Goal: Task Accomplishment & Management: Manage account settings

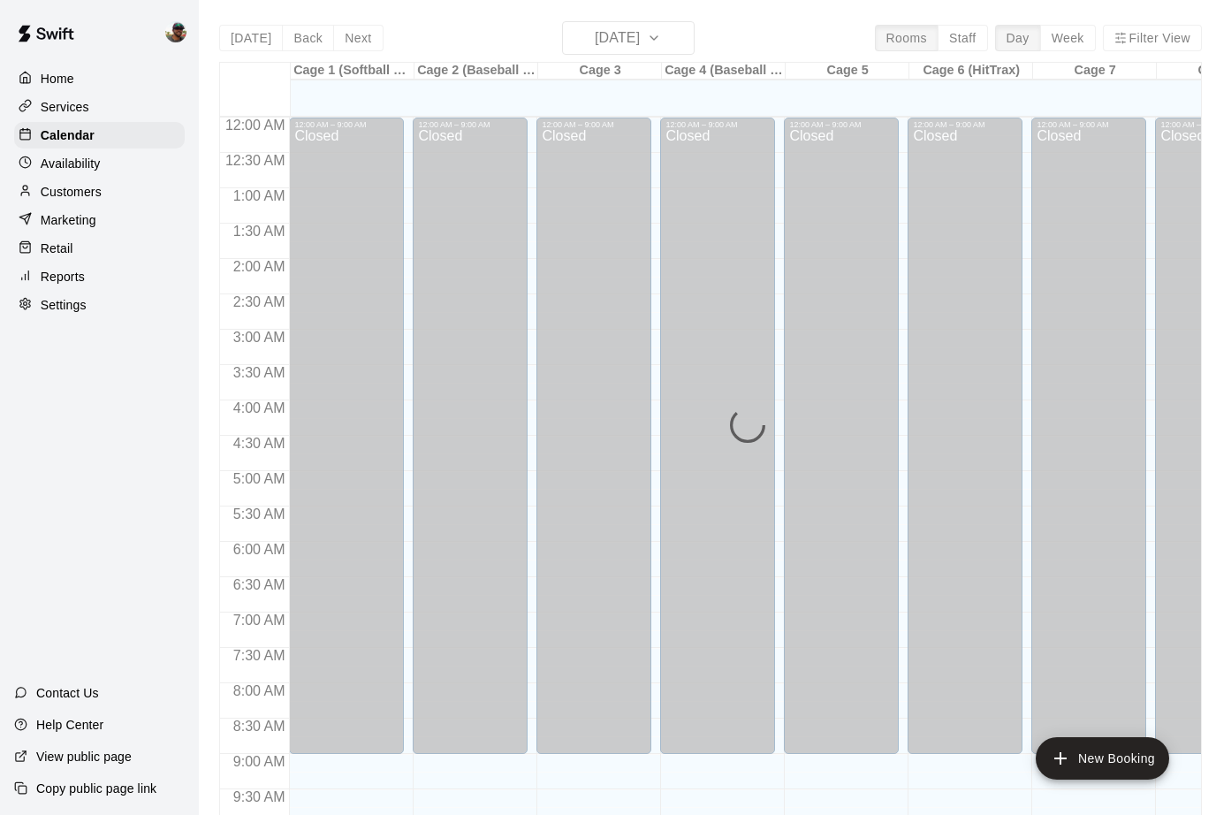
scroll to position [820, 0]
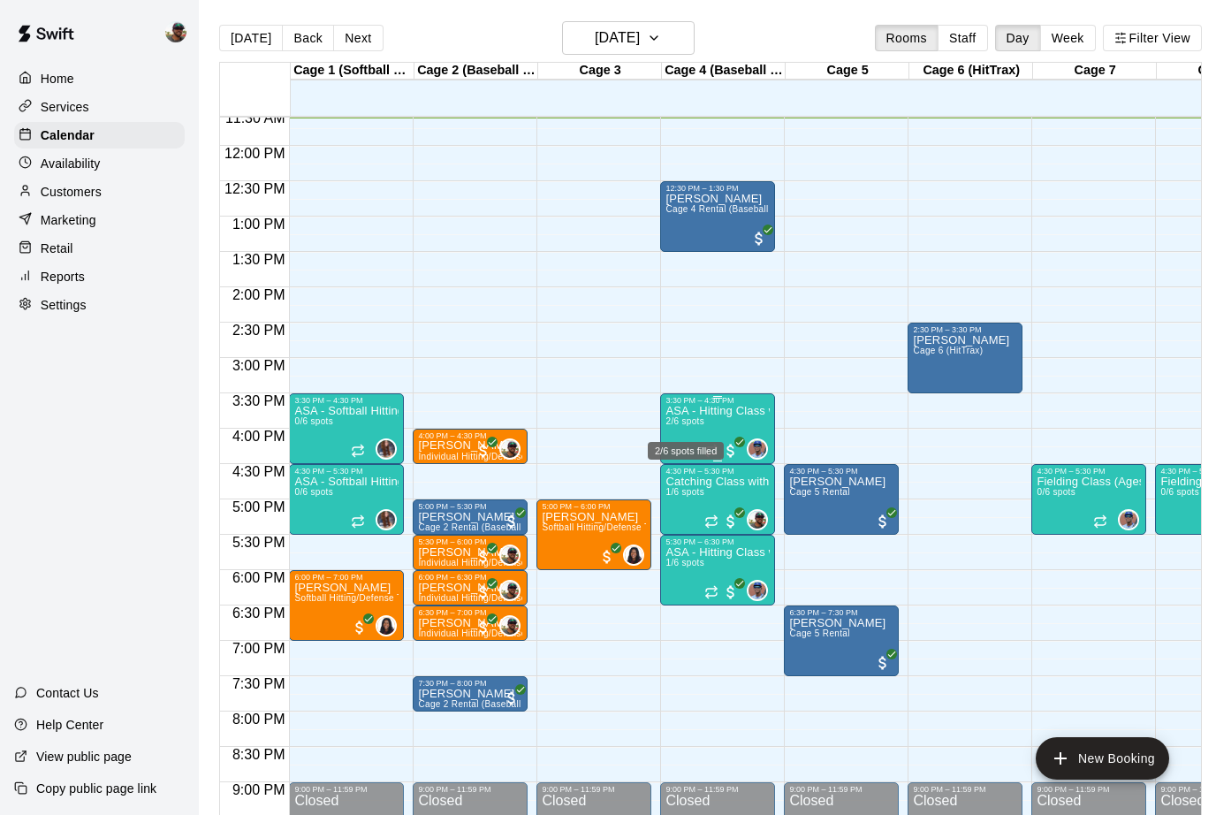
click at [696, 426] on span "2/6 spots" at bounding box center [685, 421] width 39 height 10
click at [681, 484] on img "edit" at bounding box center [684, 478] width 20 height 20
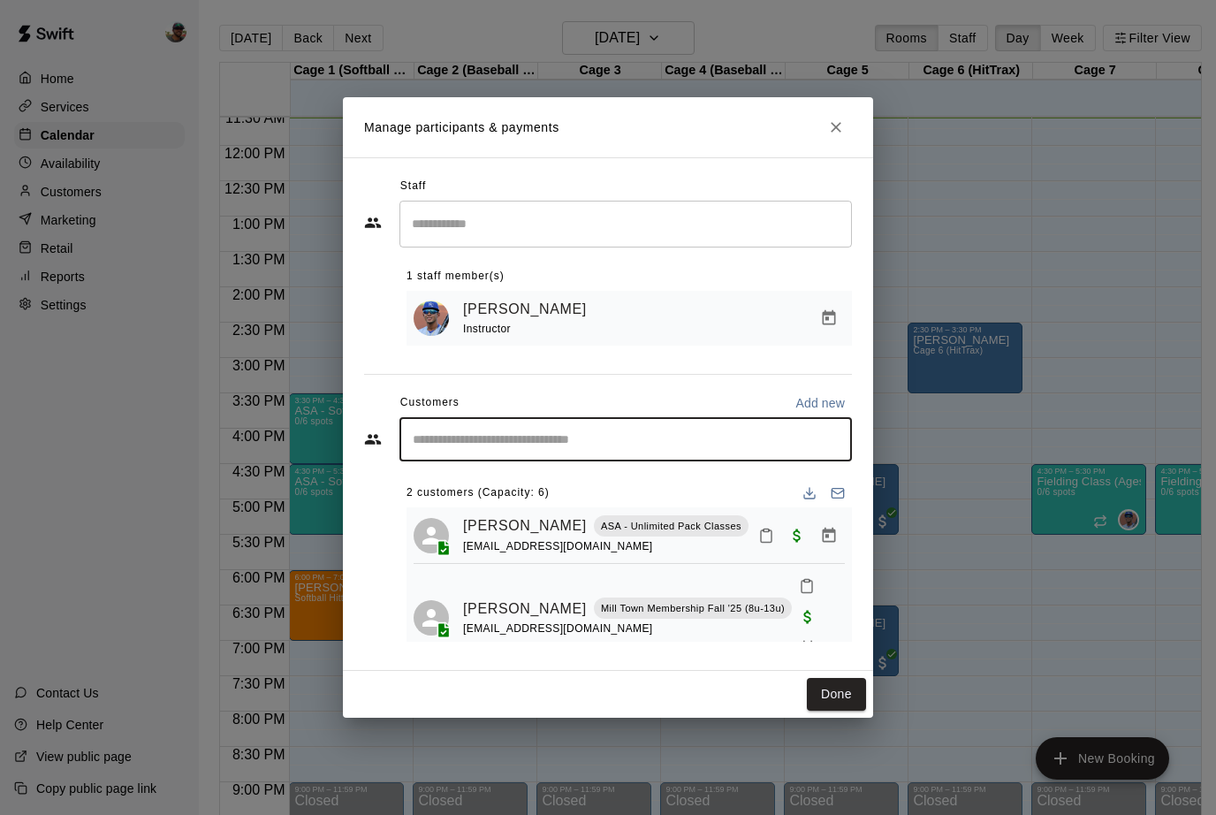
click at [597, 446] on input "Start typing to search customers..." at bounding box center [625, 439] width 437 height 18
type input "**********"
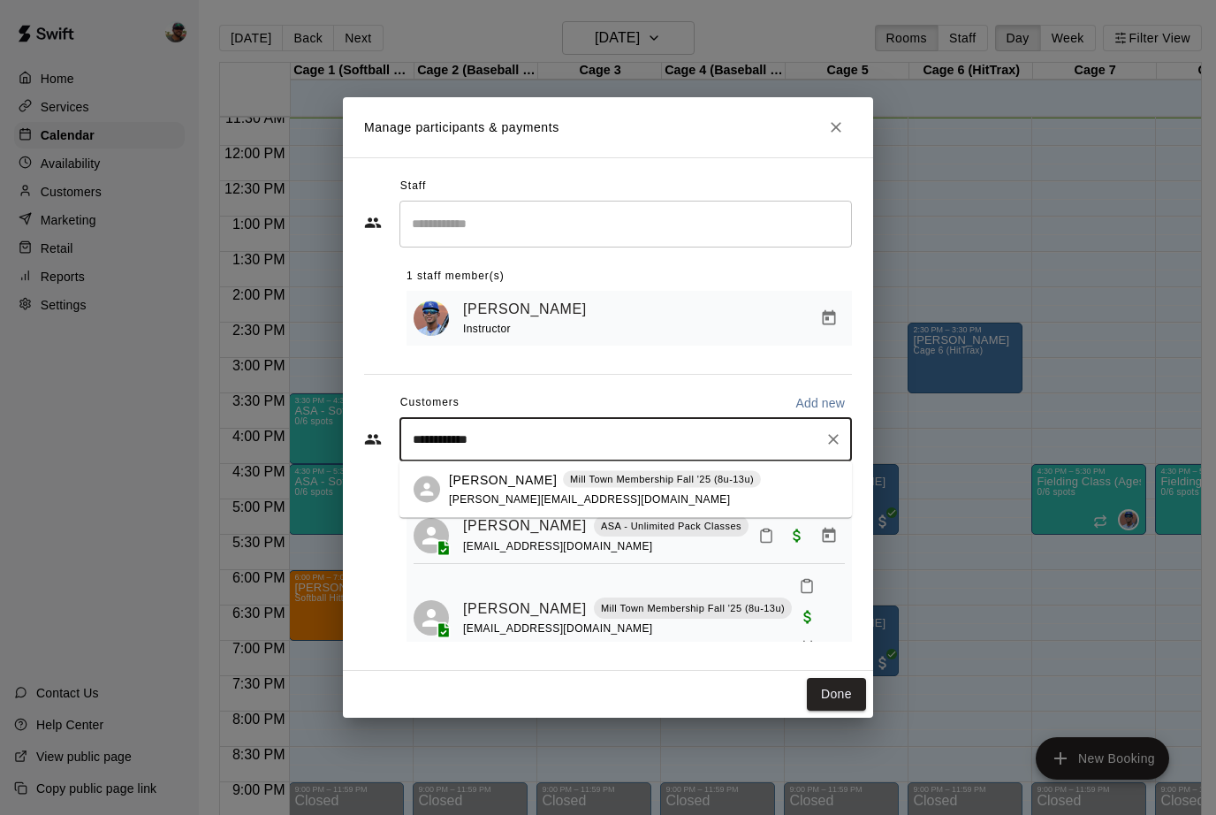
click at [479, 493] on span "[PERSON_NAME][EMAIL_ADDRESS][DOMAIN_NAME]" at bounding box center [589, 498] width 281 height 12
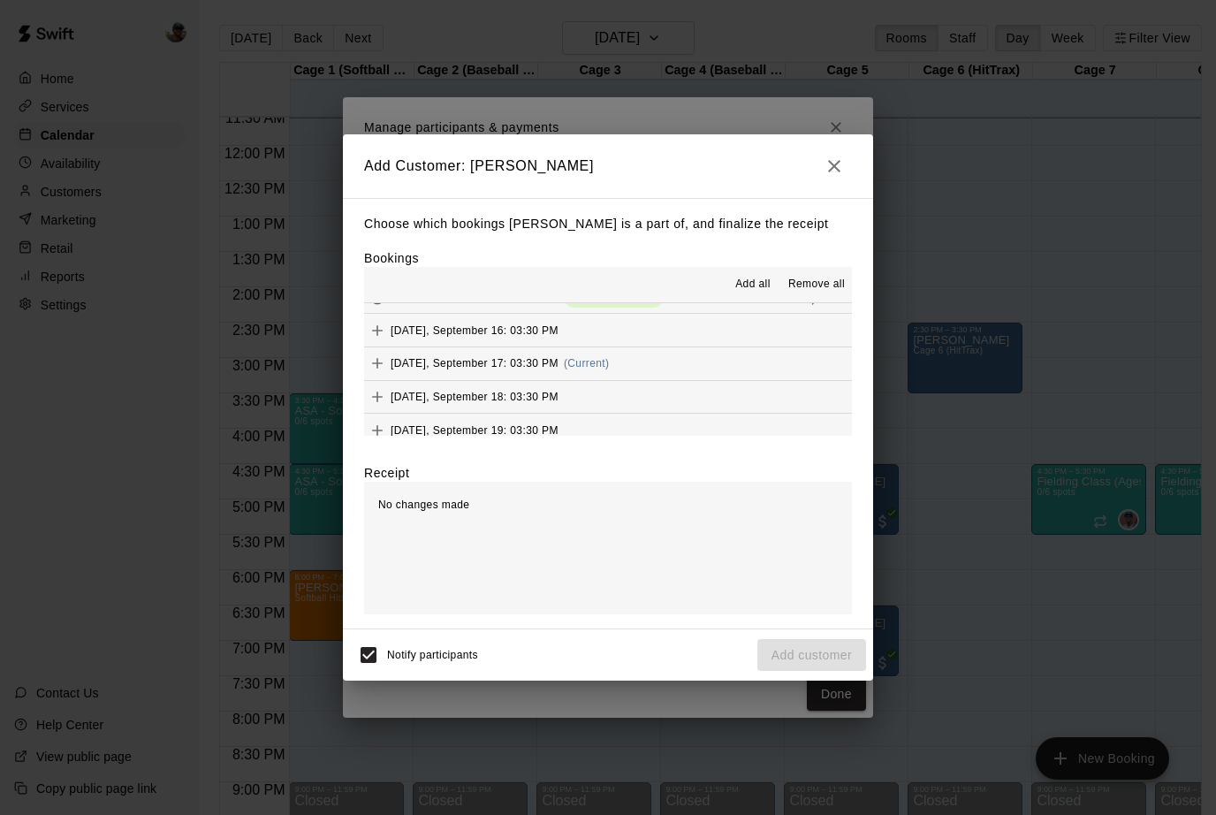
scroll to position [525, 0]
click at [377, 351] on icon "Add" at bounding box center [378, 360] width 18 height 18
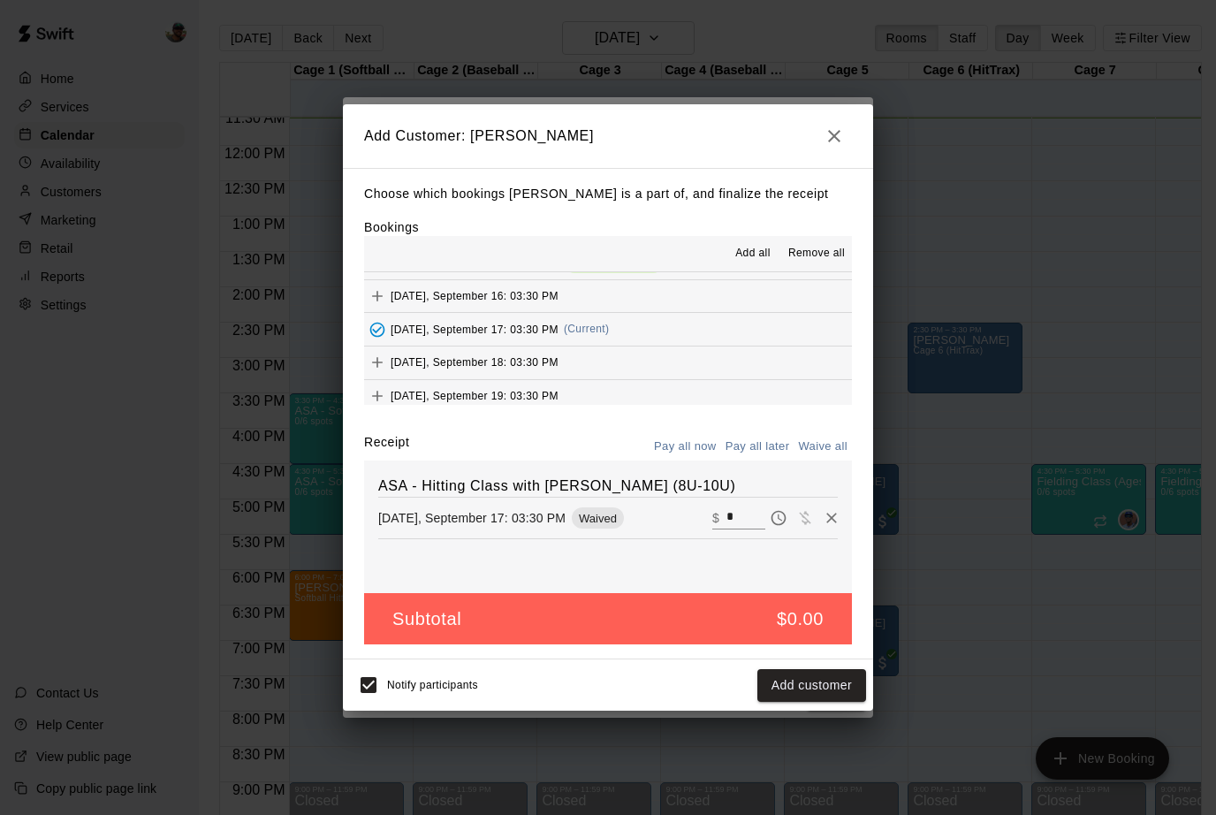
click at [789, 683] on button "Add customer" at bounding box center [811, 685] width 109 height 33
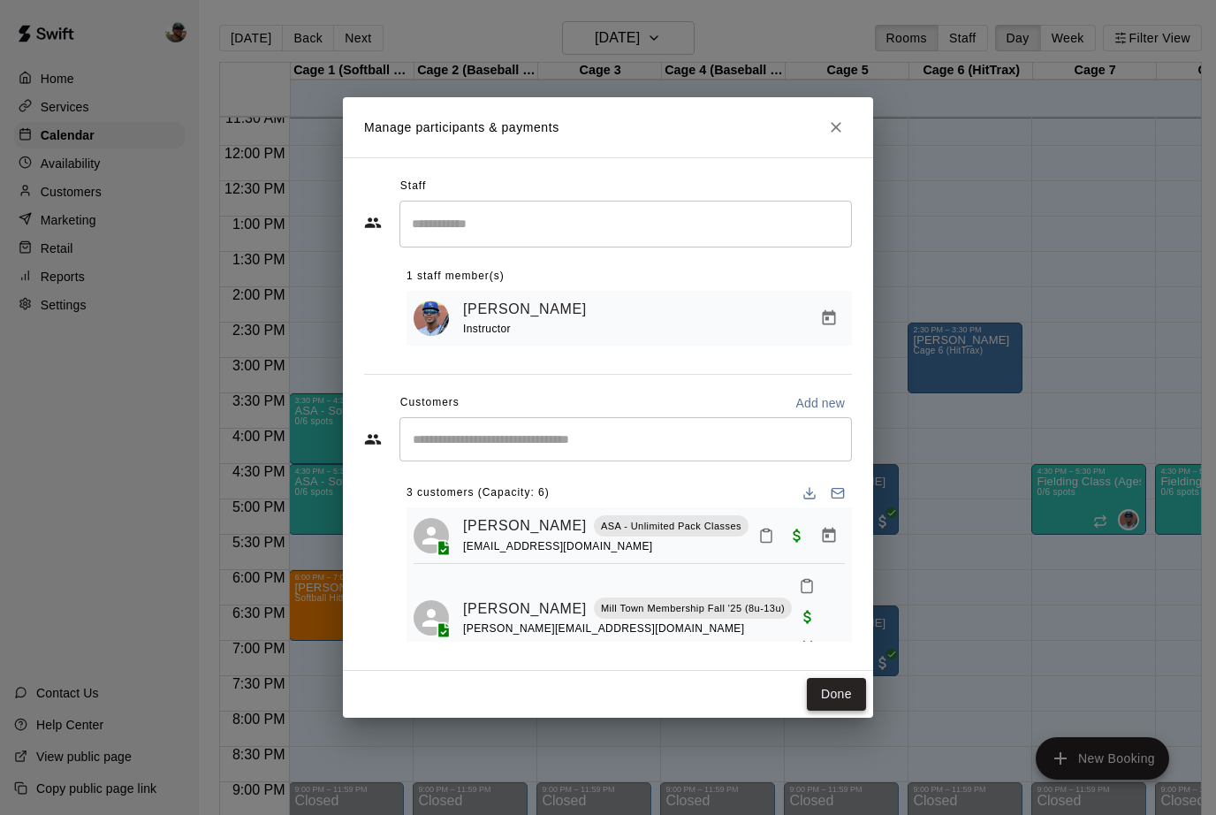
click at [827, 699] on button "Done" at bounding box center [836, 694] width 59 height 33
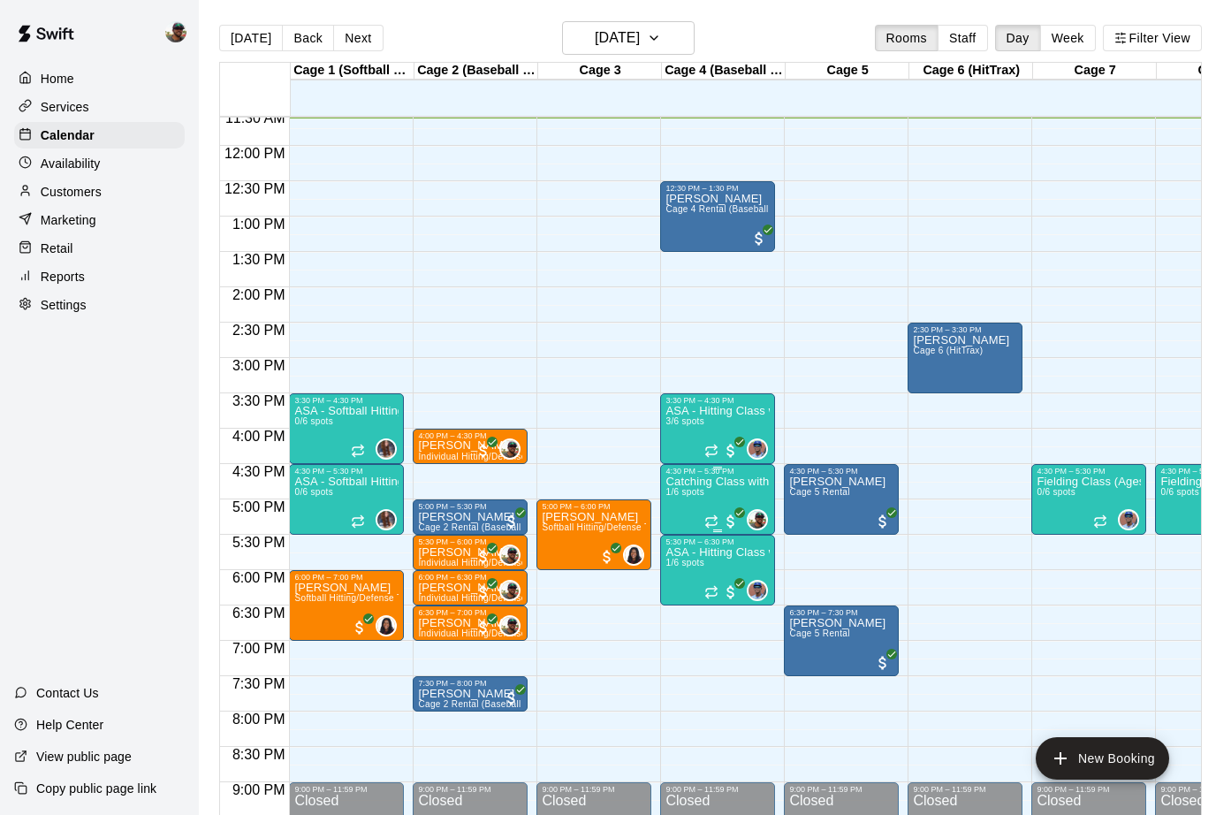
click at [681, 537] on img "edit" at bounding box center [684, 538] width 20 height 20
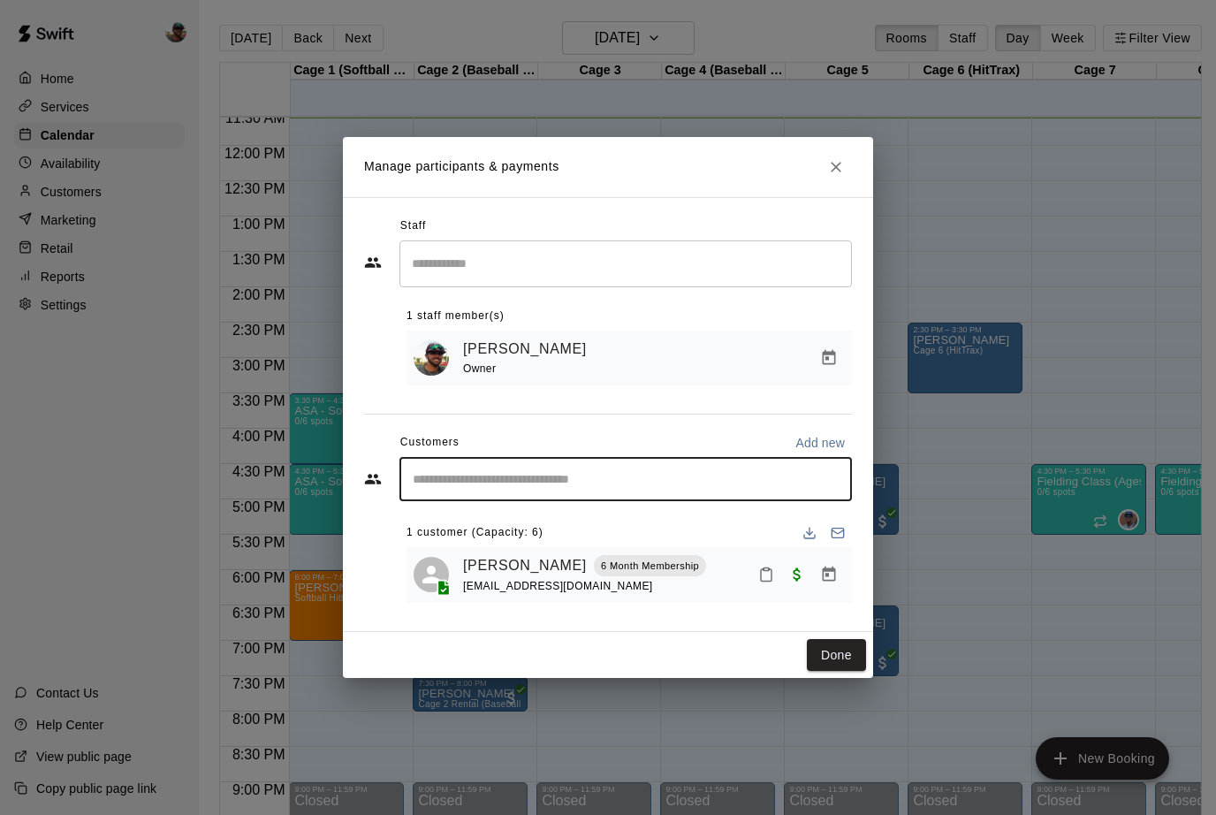
click at [544, 486] on input "Start typing to search customers..." at bounding box center [625, 479] width 437 height 18
type input "**********"
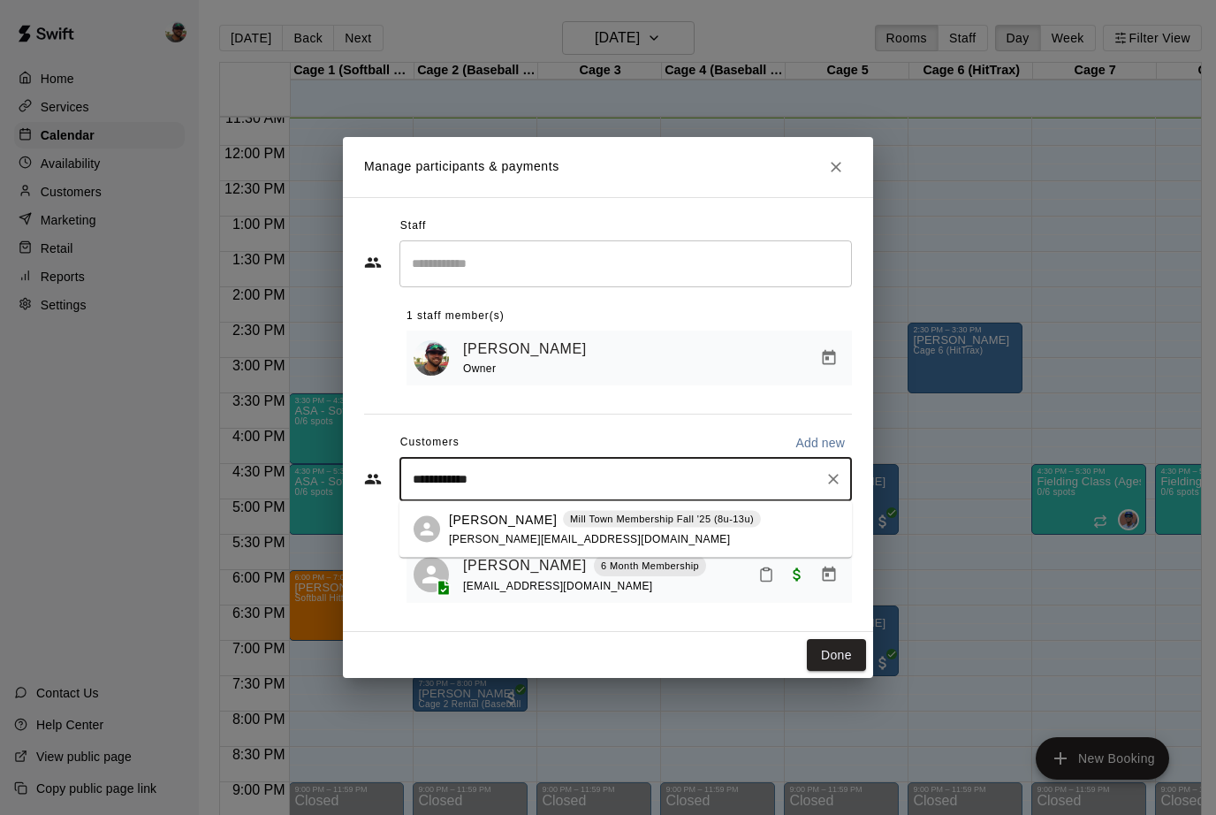
click at [505, 528] on p "[PERSON_NAME]" at bounding box center [503, 519] width 108 height 19
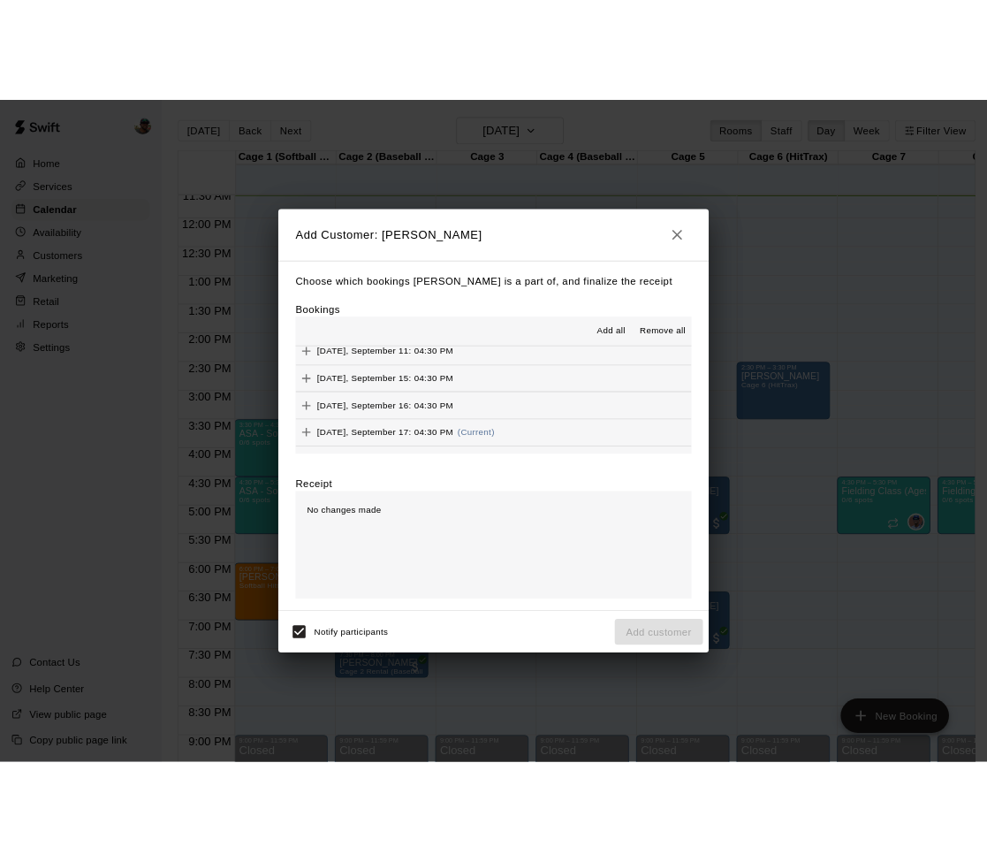
scroll to position [375, 0]
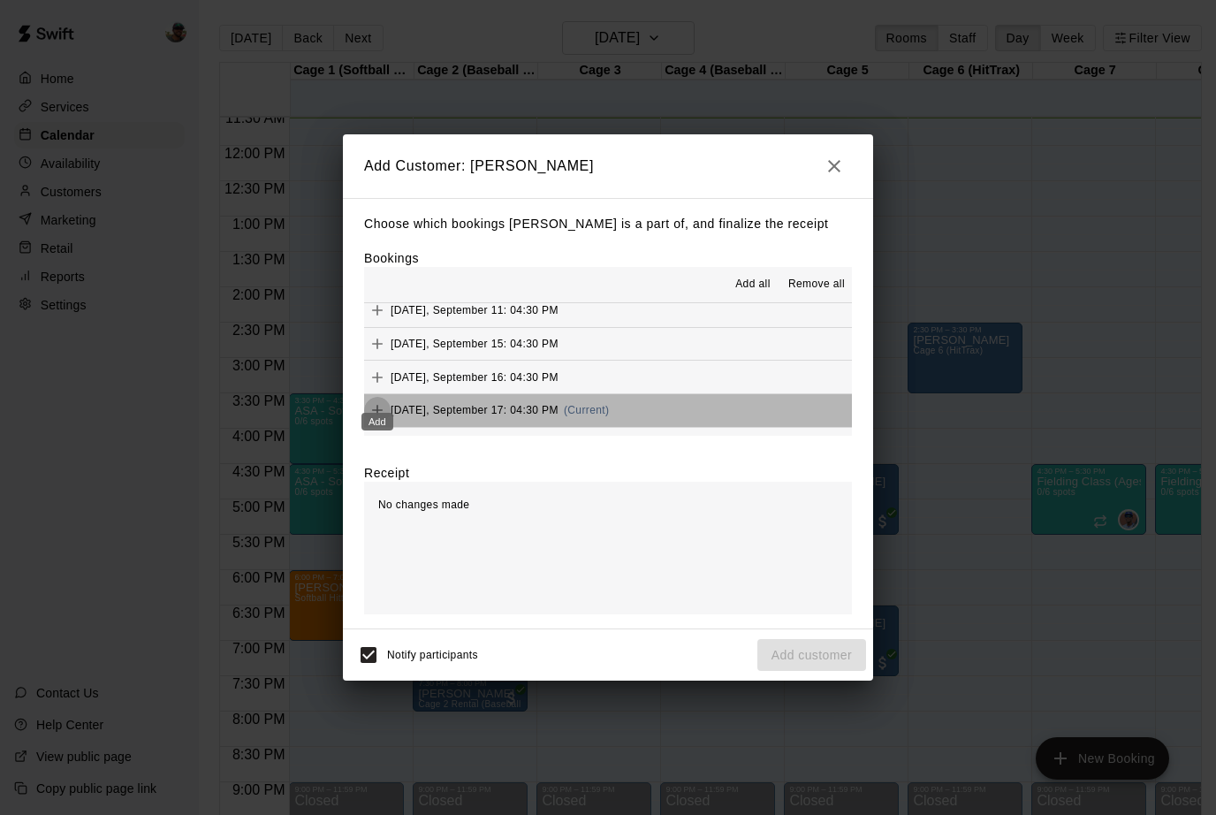
click at [377, 405] on icon "Add" at bounding box center [377, 410] width 11 height 11
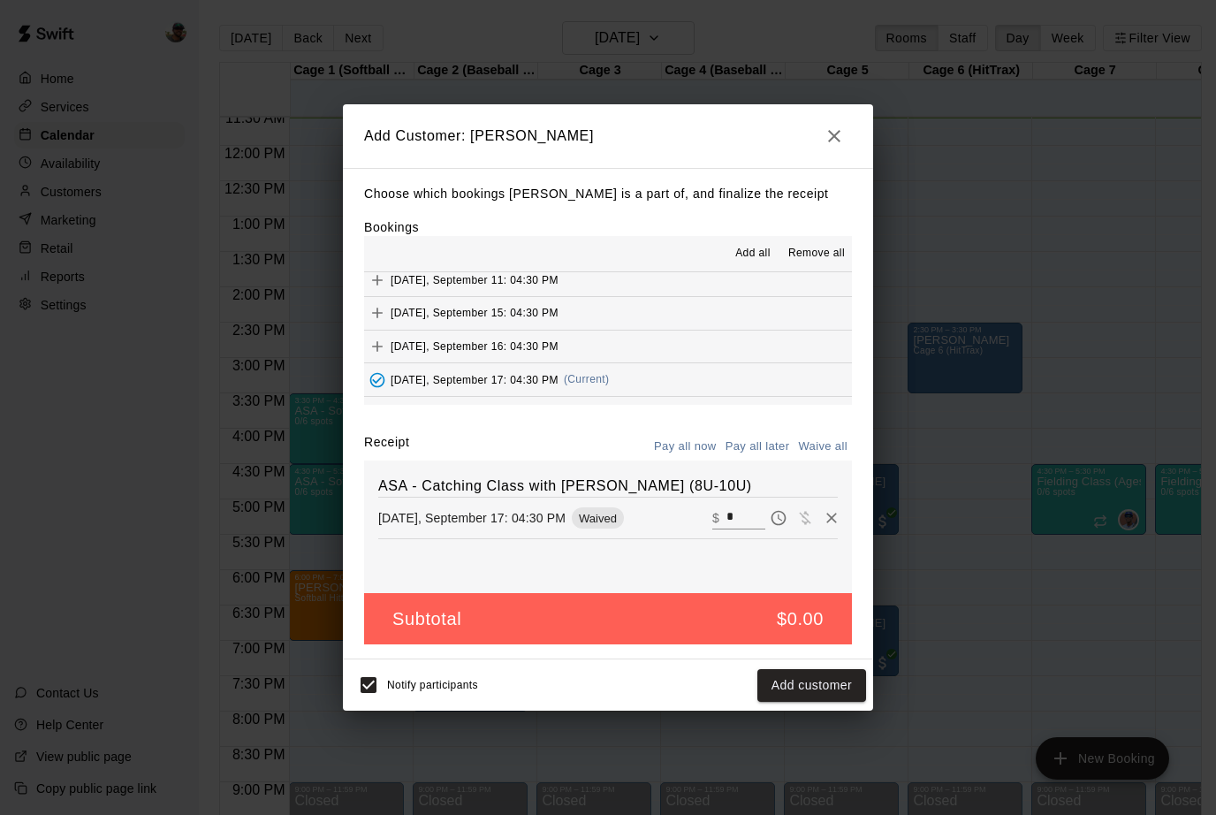
click at [785, 678] on button "Add customer" at bounding box center [811, 685] width 109 height 33
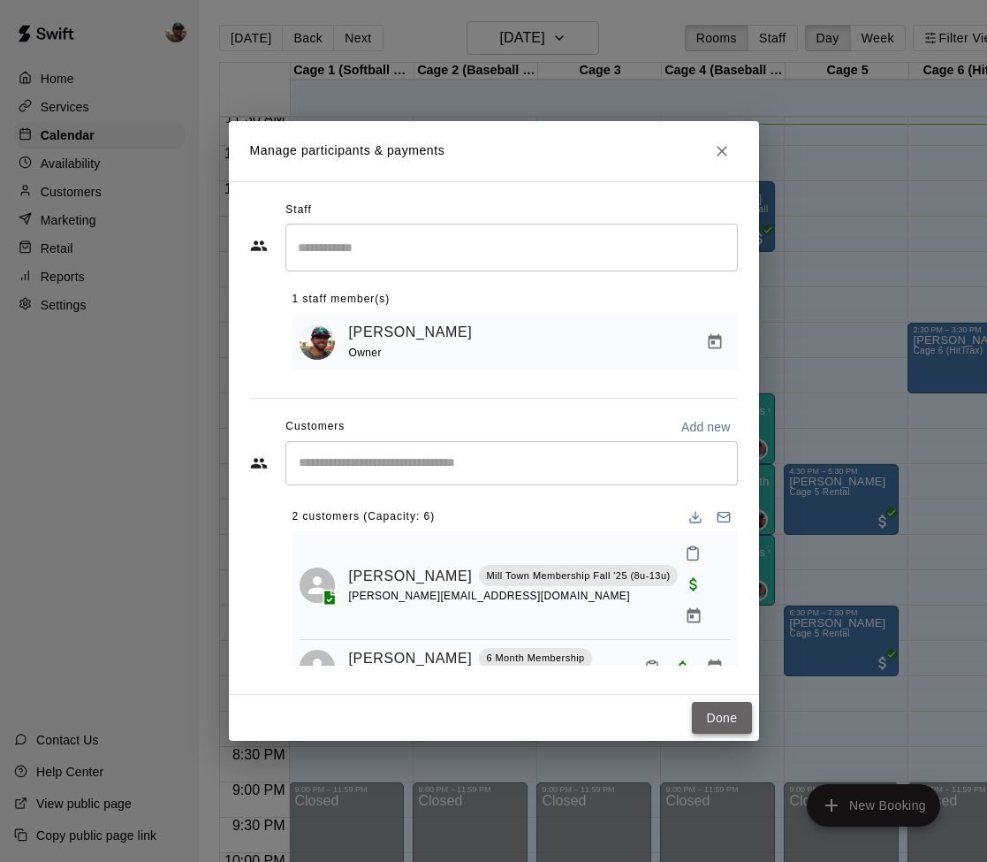
click at [716, 726] on button "Done" at bounding box center [721, 718] width 59 height 33
